Goal: Transaction & Acquisition: Book appointment/travel/reservation

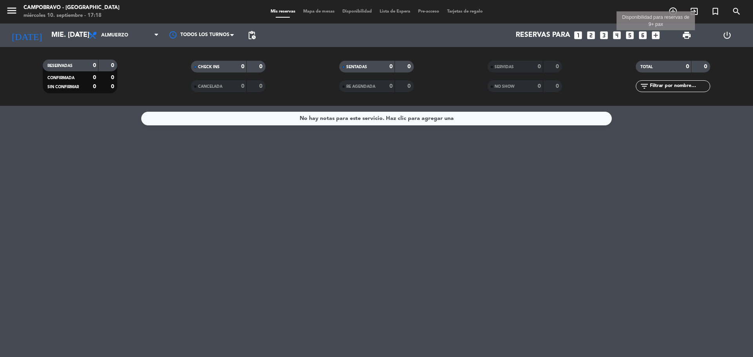
click at [654, 35] on icon "add_box" at bounding box center [656, 35] width 10 height 10
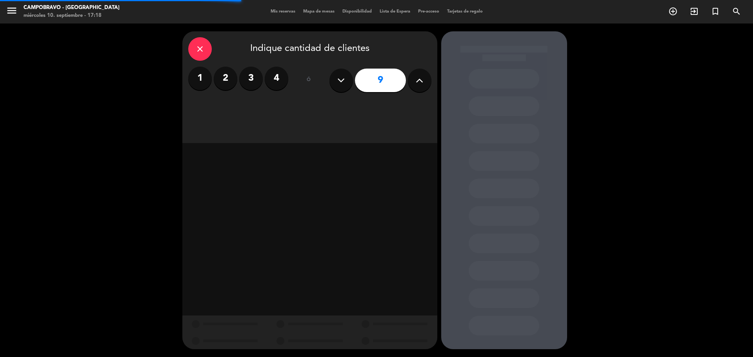
click at [341, 83] on icon at bounding box center [340, 81] width 7 height 12
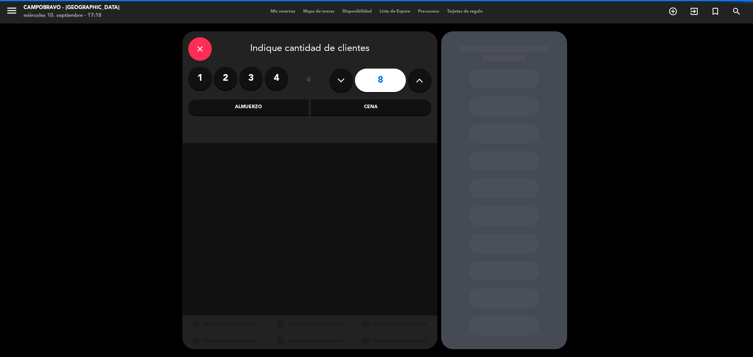
click at [341, 82] on icon at bounding box center [340, 81] width 7 height 12
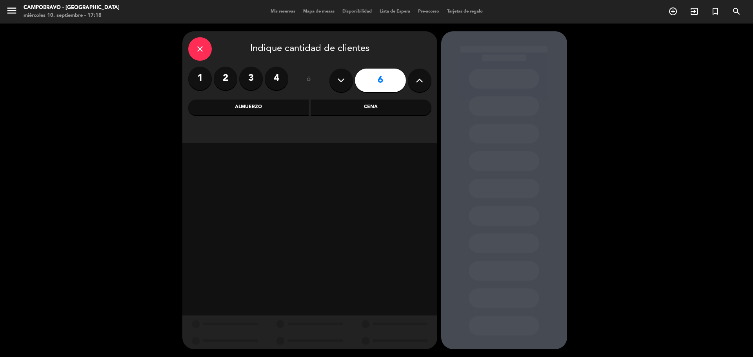
click at [341, 82] on icon at bounding box center [340, 81] width 7 height 12
click at [417, 77] on icon at bounding box center [419, 81] width 7 height 12
type input "7"
click at [253, 104] on div "Almuerzo" at bounding box center [248, 108] width 121 height 16
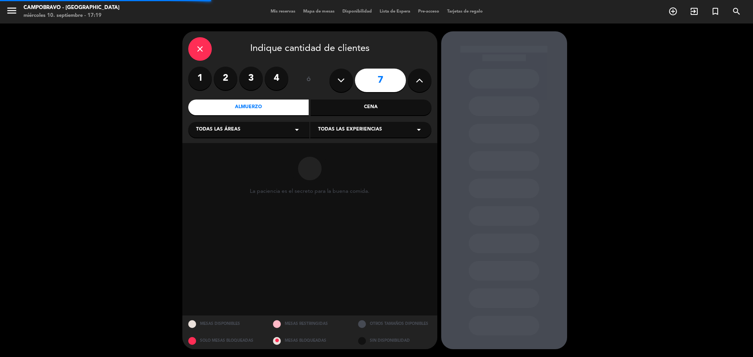
click at [240, 130] on div "Todas las áreas arrow_drop_down" at bounding box center [248, 130] width 121 height 16
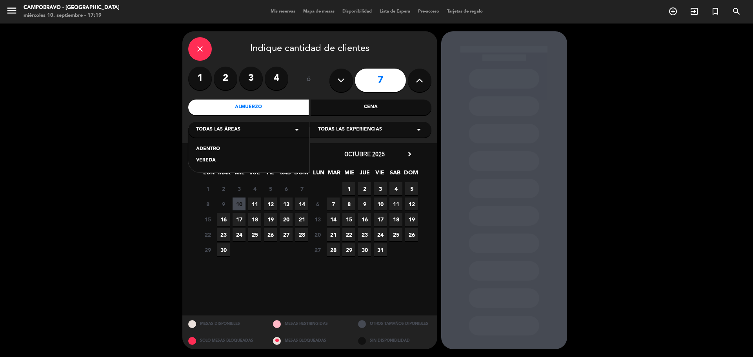
click at [214, 151] on div "ADENTRO" at bounding box center [249, 150] width 106 height 8
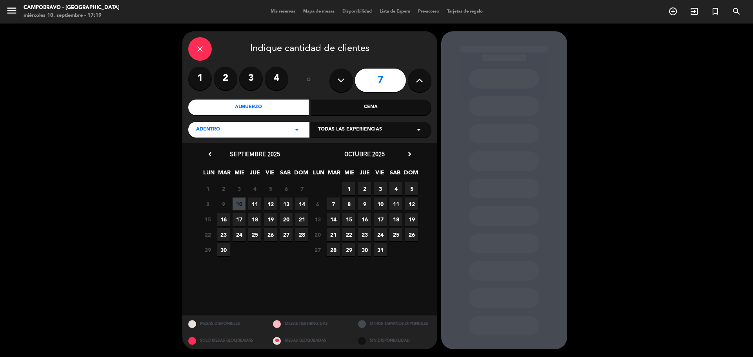
drag, startPoint x: 250, startPoint y: 204, endPoint x: 262, endPoint y: 202, distance: 11.8
click at [250, 204] on span "11" at bounding box center [254, 204] width 13 height 13
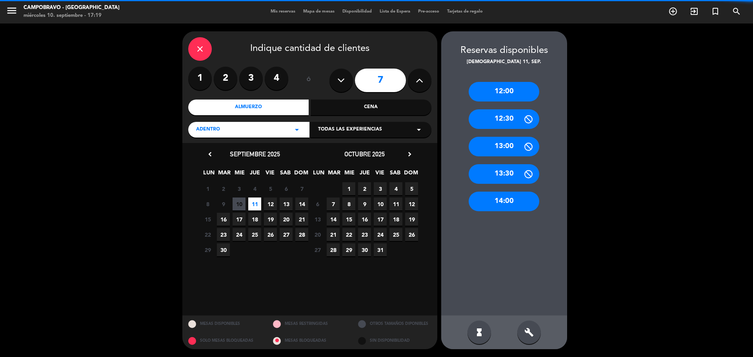
click at [493, 93] on div "12:00" at bounding box center [504, 92] width 71 height 20
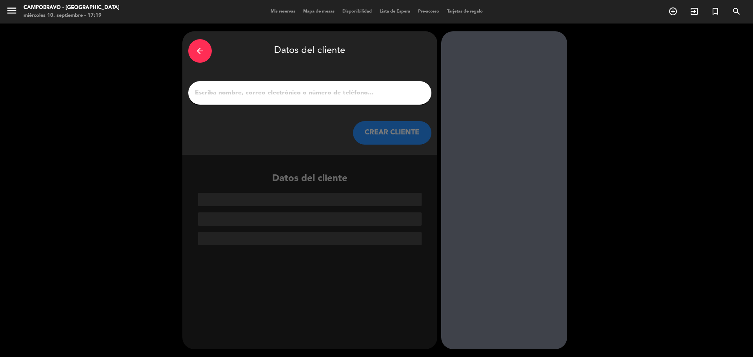
click at [200, 60] on div "arrow_back" at bounding box center [200, 51] width 24 height 24
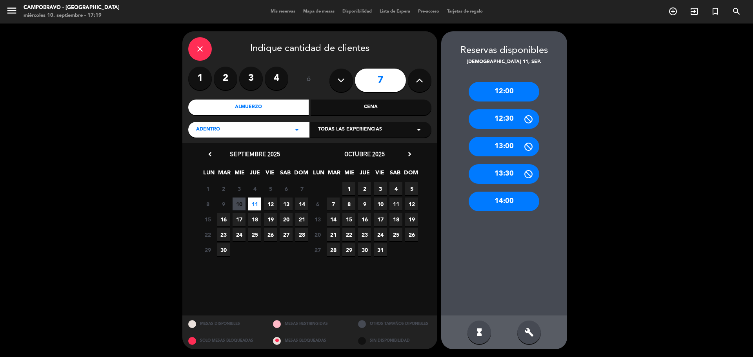
click at [492, 118] on div "12:30" at bounding box center [504, 119] width 71 height 20
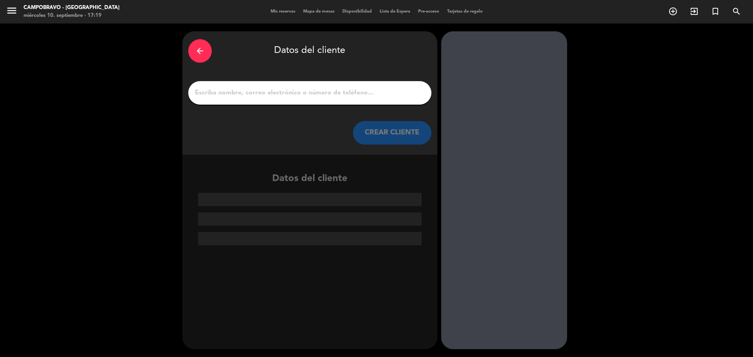
click at [302, 93] on input "1" at bounding box center [309, 92] width 231 height 11
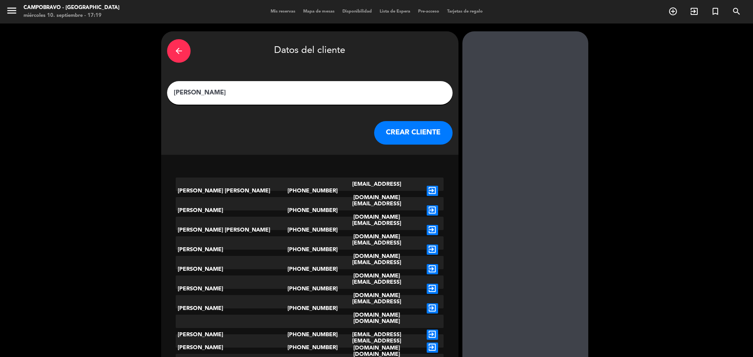
type input "[PERSON_NAME]"
click at [374, 131] on button "CREAR CLIENTE" at bounding box center [413, 133] width 78 height 24
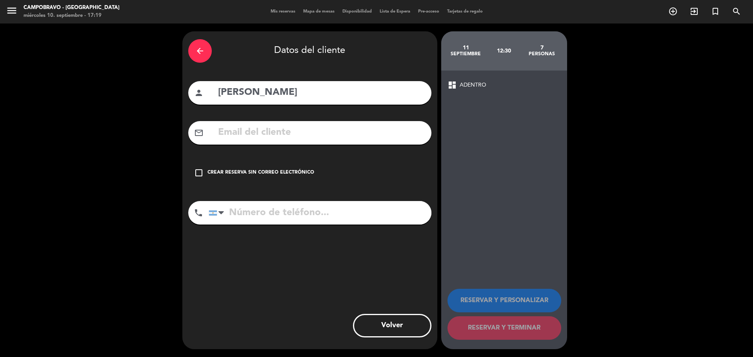
click at [235, 176] on div "Crear reserva sin correo electrónico" at bounding box center [261, 173] width 107 height 8
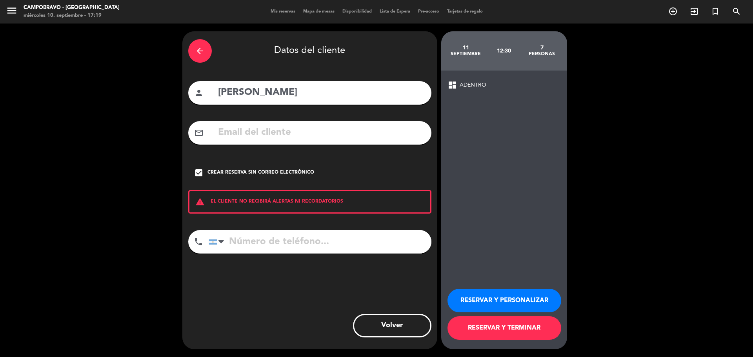
click at [295, 251] on input "tel" at bounding box center [320, 242] width 223 height 24
paste input "[PHONE_NUMBER]"
type input "[PHONE_NUMBER]"
click at [524, 302] on button "RESERVAR Y PERSONALIZAR" at bounding box center [505, 301] width 114 height 24
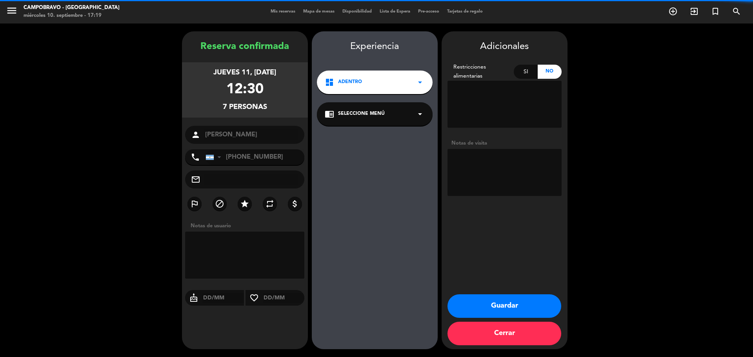
click at [348, 117] on span "Seleccione Menú" at bounding box center [361, 114] width 47 height 8
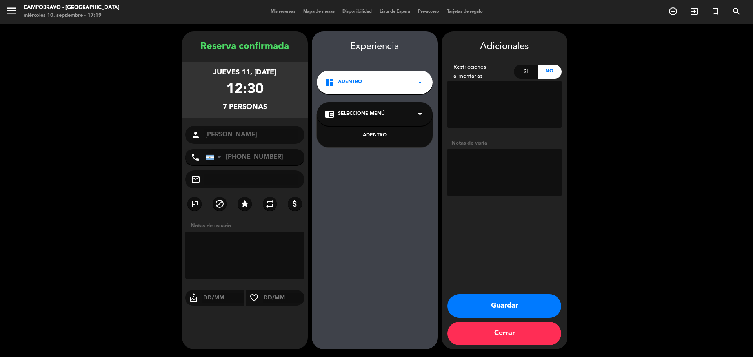
click at [357, 131] on div "ADENTRO" at bounding box center [375, 130] width 116 height 33
click at [361, 135] on div "ADENTRO" at bounding box center [375, 136] width 100 height 8
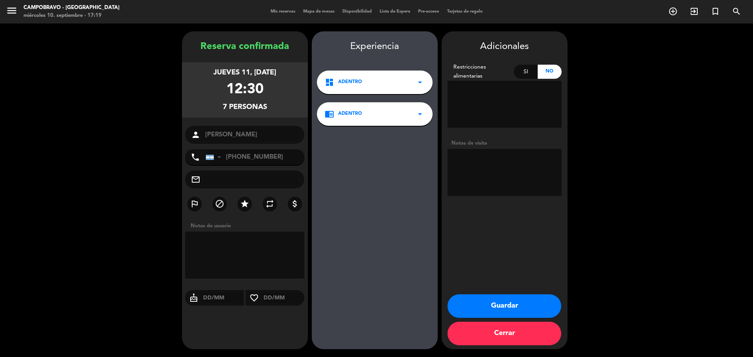
click at [496, 310] on button "Guardar" at bounding box center [505, 307] width 114 height 24
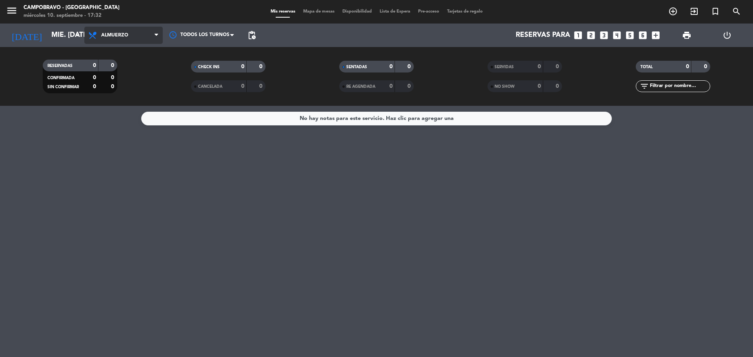
click at [146, 36] on span "Almuerzo" at bounding box center [123, 35] width 78 height 17
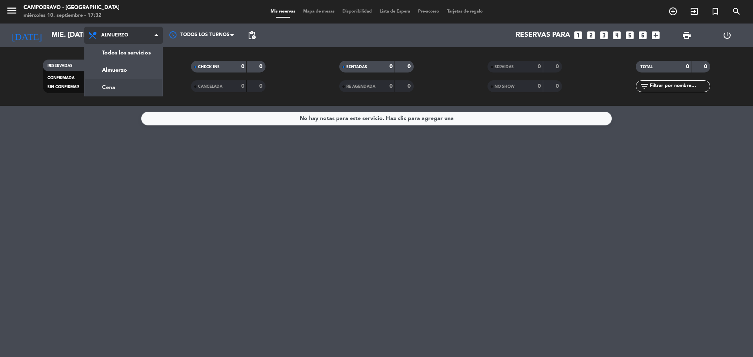
click at [137, 85] on div "menu Campobravo - Las Cañitas miércoles 10. septiembre - 17:32 Mis reservas Map…" at bounding box center [376, 53] width 753 height 106
